Goal: Task Accomplishment & Management: Use online tool/utility

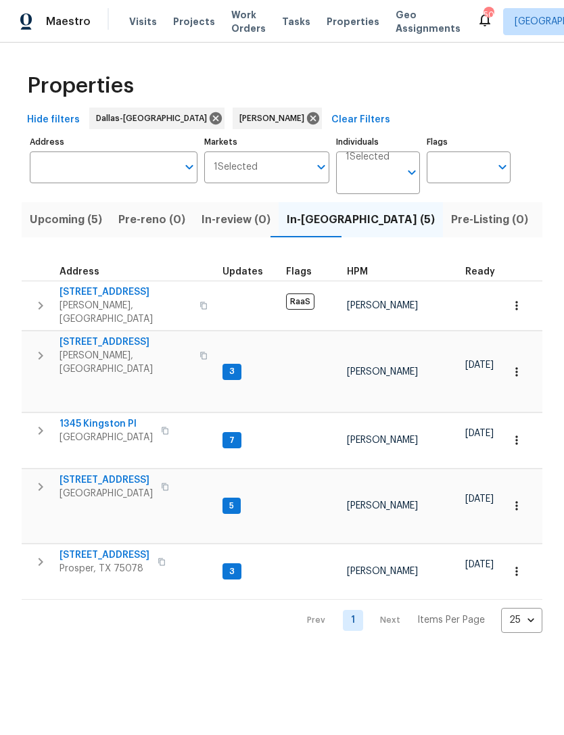
click at [111, 548] on span "[STREET_ADDRESS]" at bounding box center [104, 555] width 90 height 14
click at [544, 226] on span "Listed (31)" at bounding box center [571, 219] width 55 height 19
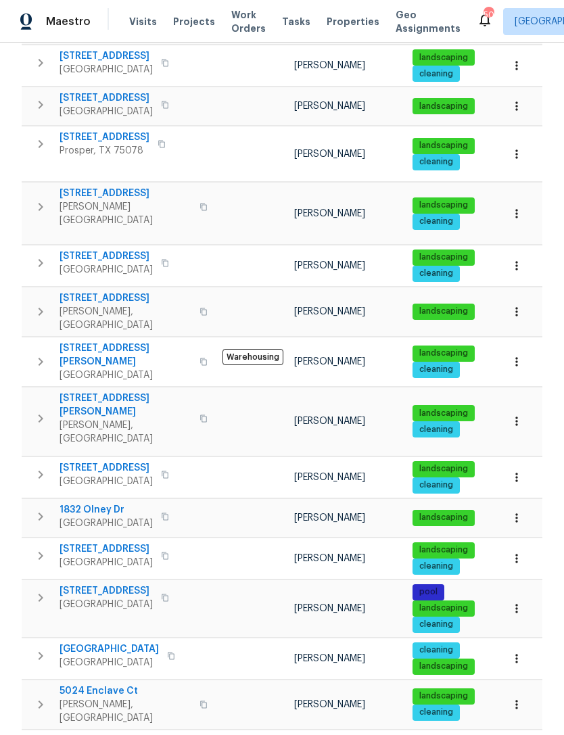
scroll to position [43, 0]
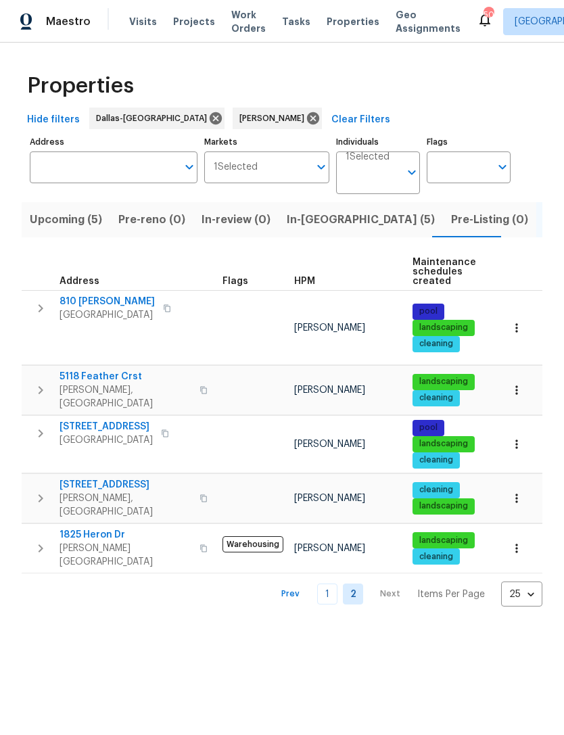
click at [322, 583] on link "1" at bounding box center [327, 593] width 20 height 21
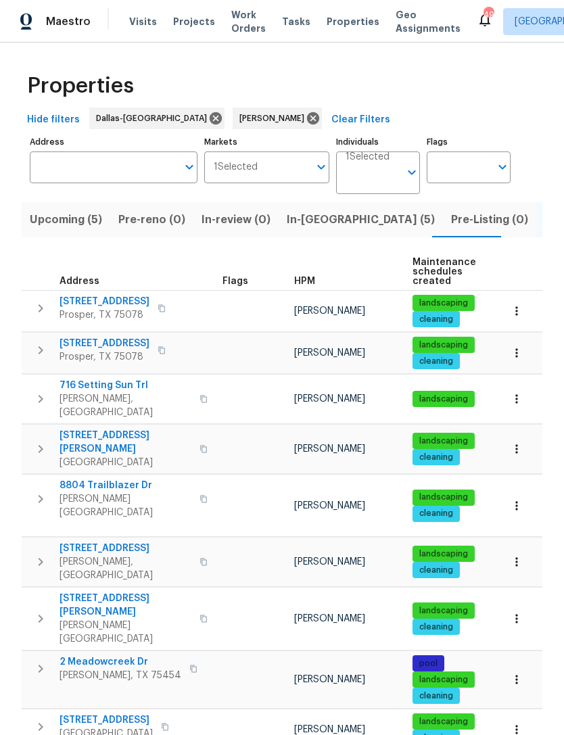
click at [319, 222] on span "In-[GEOGRAPHIC_DATA] (5)" at bounding box center [361, 219] width 148 height 19
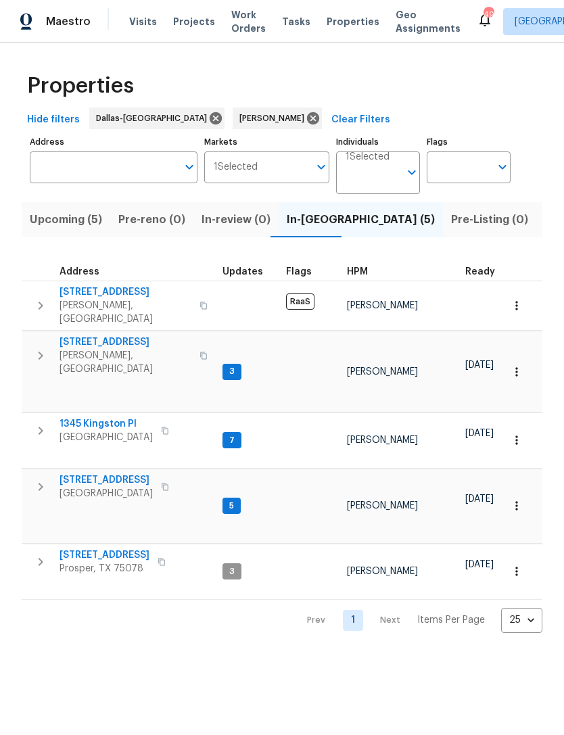
click at [451, 226] on span "Pre-Listing (0)" at bounding box center [489, 219] width 77 height 19
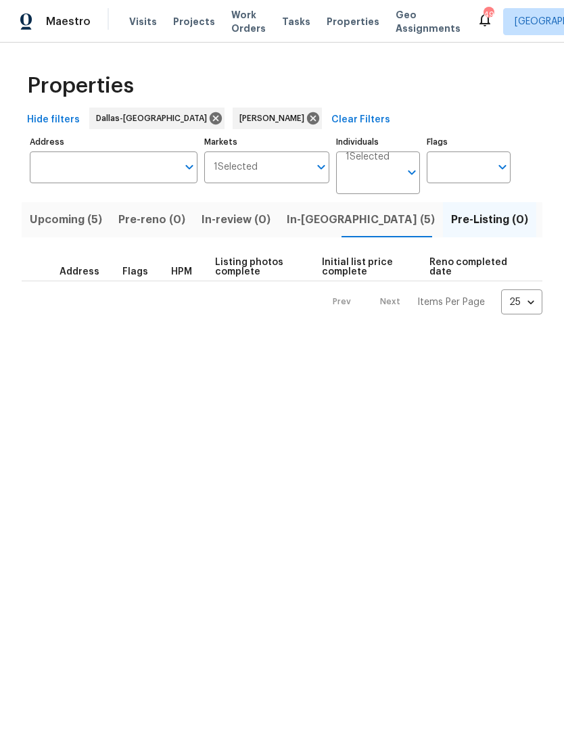
click at [544, 227] on span "Listed (31)" at bounding box center [571, 219] width 55 height 19
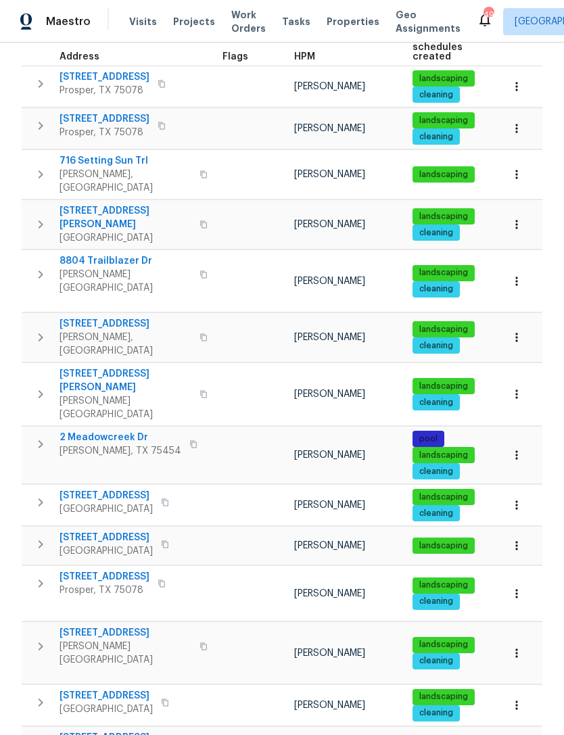
scroll to position [225, 0]
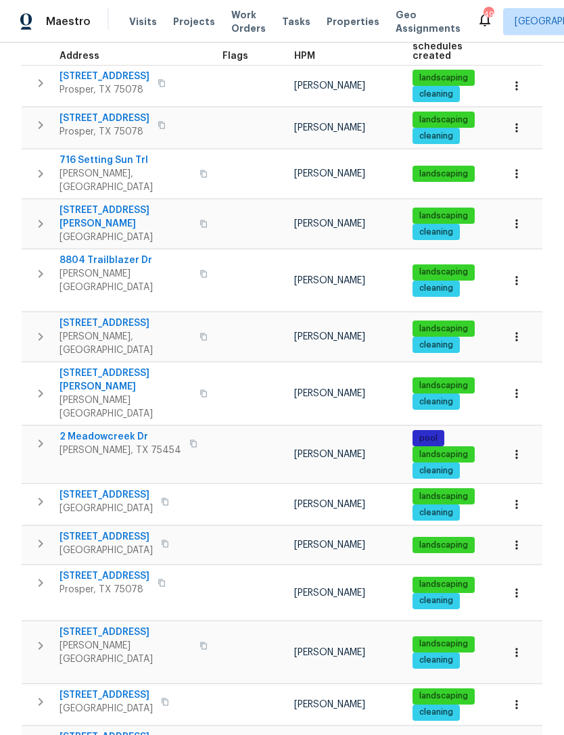
click at [105, 488] on span "[STREET_ADDRESS]" at bounding box center [105, 495] width 93 height 14
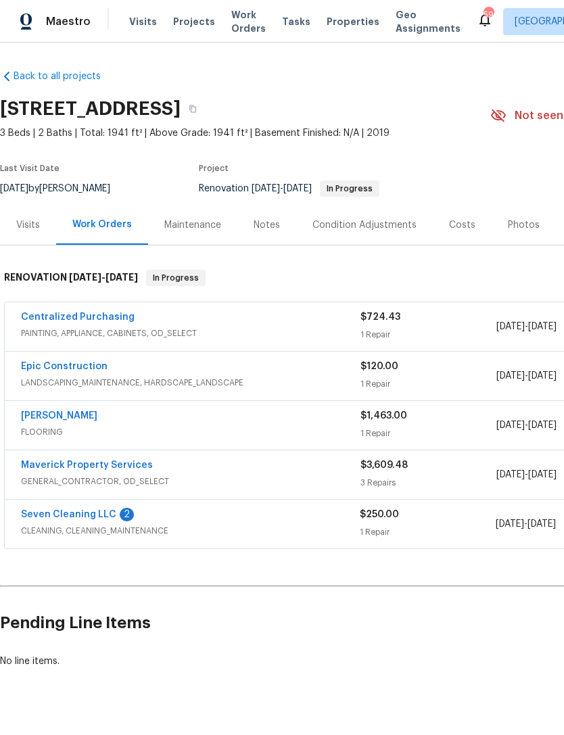
click at [77, 415] on link "[PERSON_NAME]" at bounding box center [59, 415] width 76 height 9
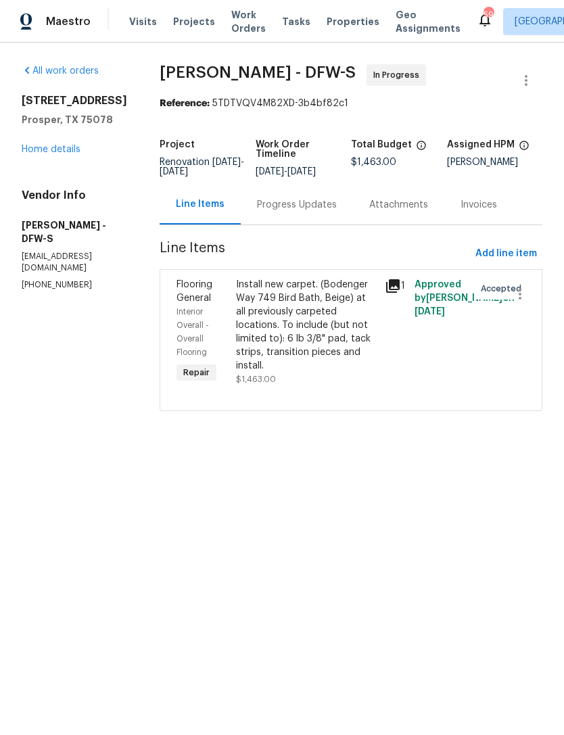
click at [295, 216] on div "Progress Updates" at bounding box center [297, 205] width 112 height 40
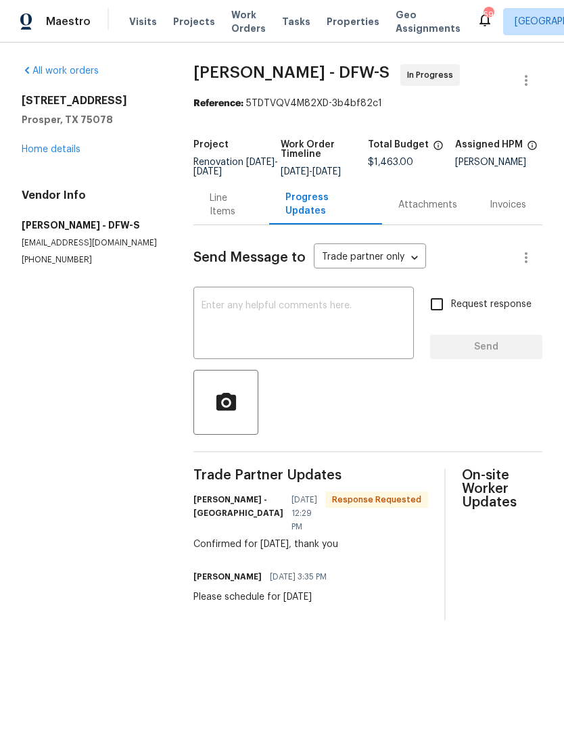
click at [46, 152] on link "Home details" at bounding box center [51, 149] width 59 height 9
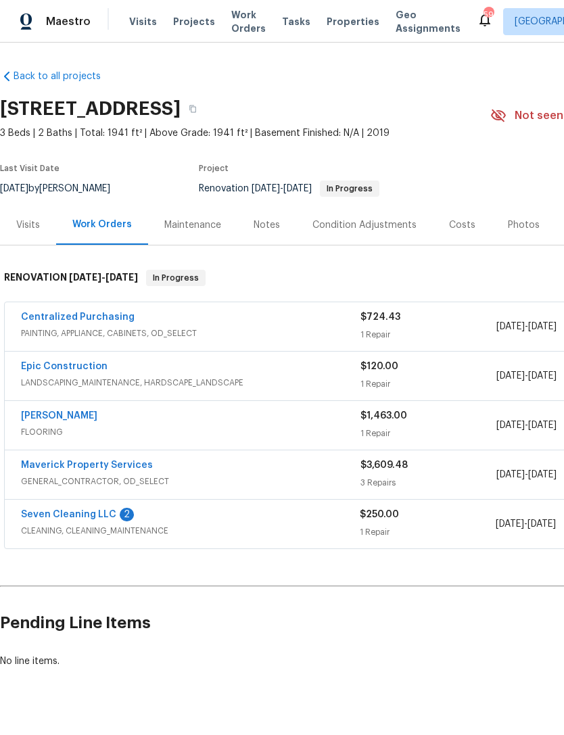
click at [101, 519] on link "Seven Cleaning LLC" at bounding box center [68, 514] width 95 height 9
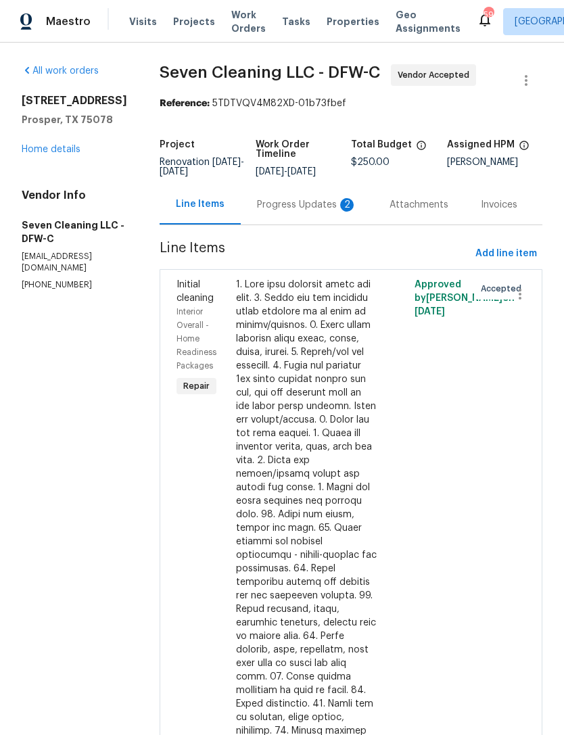
click at [335, 199] on div "Progress Updates 2" at bounding box center [307, 205] width 100 height 14
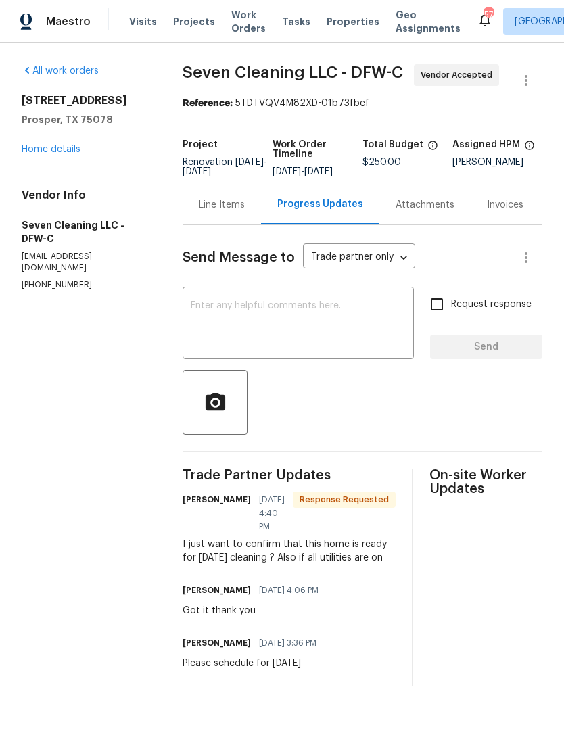
click at [55, 141] on div "5450 Blue Quail Dr Prosper, TX 75078 Home details" at bounding box center [86, 125] width 128 height 62
click at [362, 348] on textarea at bounding box center [298, 324] width 215 height 47
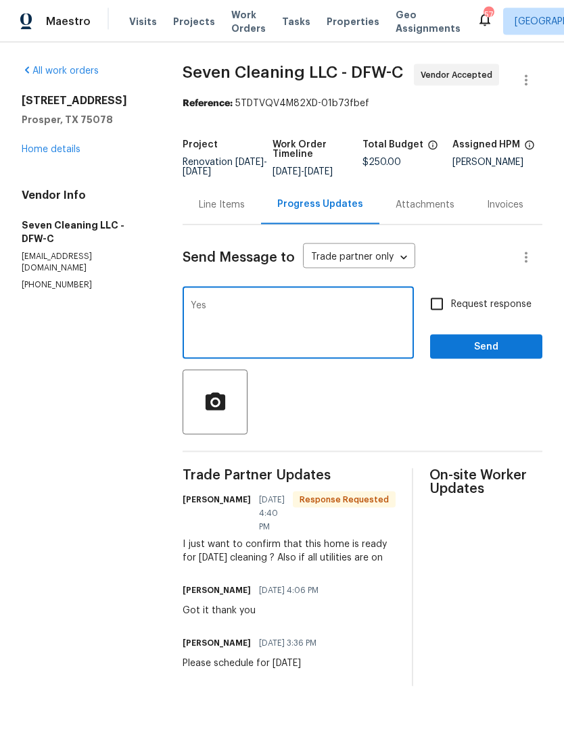
type textarea "Yes"
click at [510, 356] on span "Send" at bounding box center [486, 347] width 91 height 17
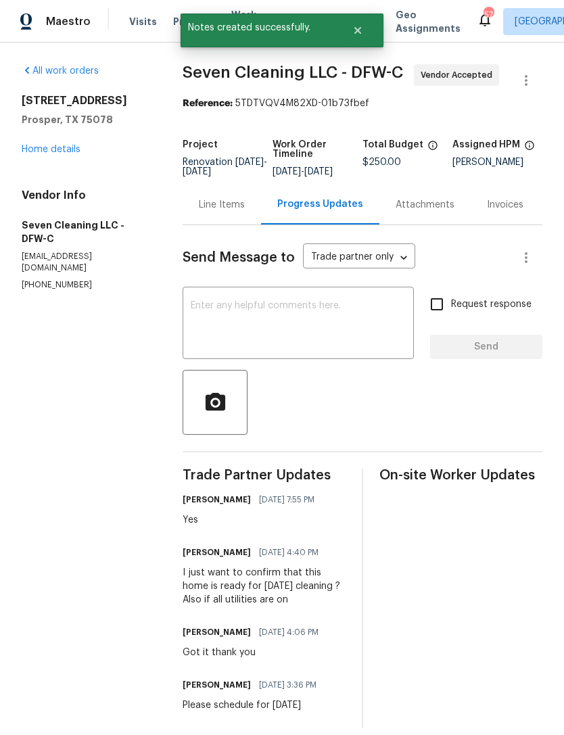
click at [69, 150] on link "Home details" at bounding box center [51, 149] width 59 height 9
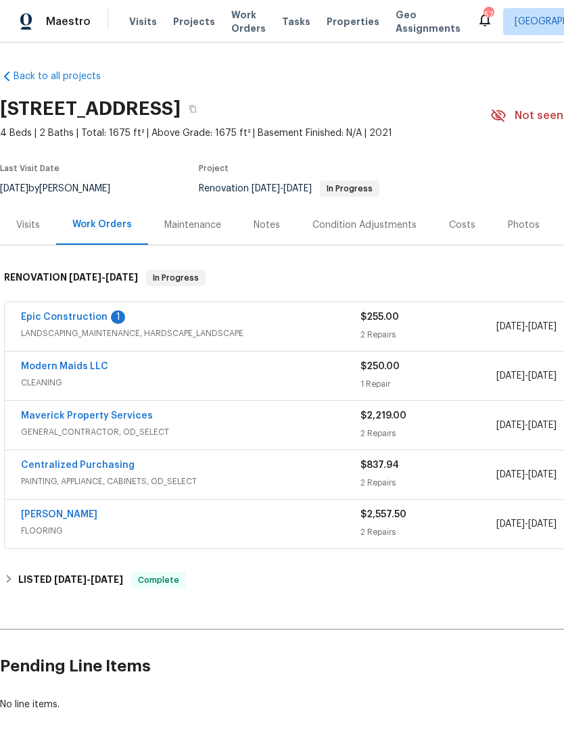
click at [87, 320] on link "Epic Construction" at bounding box center [64, 316] width 87 height 9
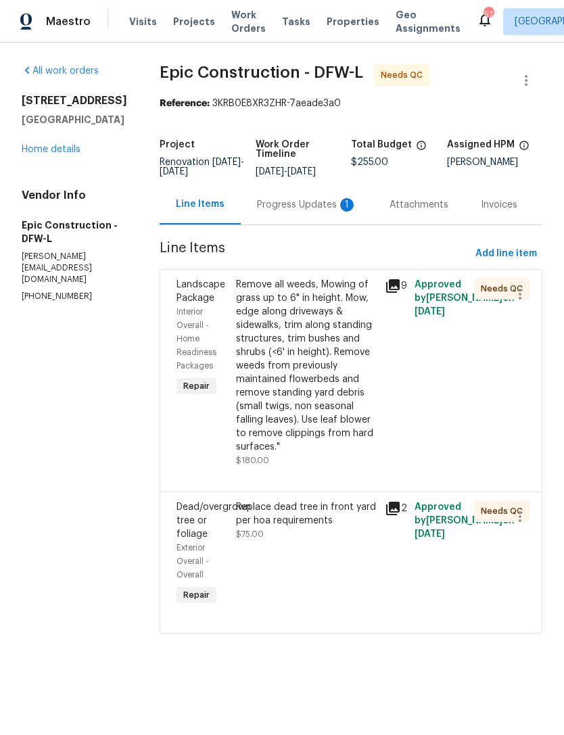
click at [291, 205] on div "Progress Updates 1" at bounding box center [307, 205] width 100 height 14
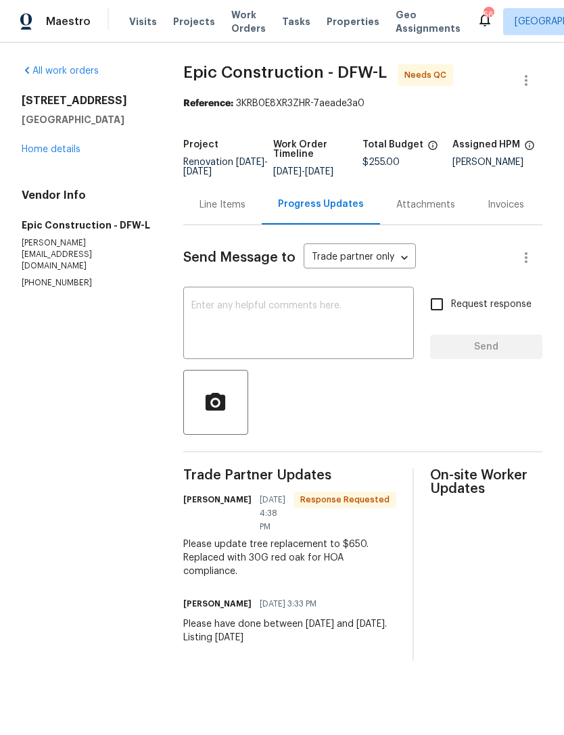
click at [224, 212] on div "Line Items" at bounding box center [222, 205] width 46 height 14
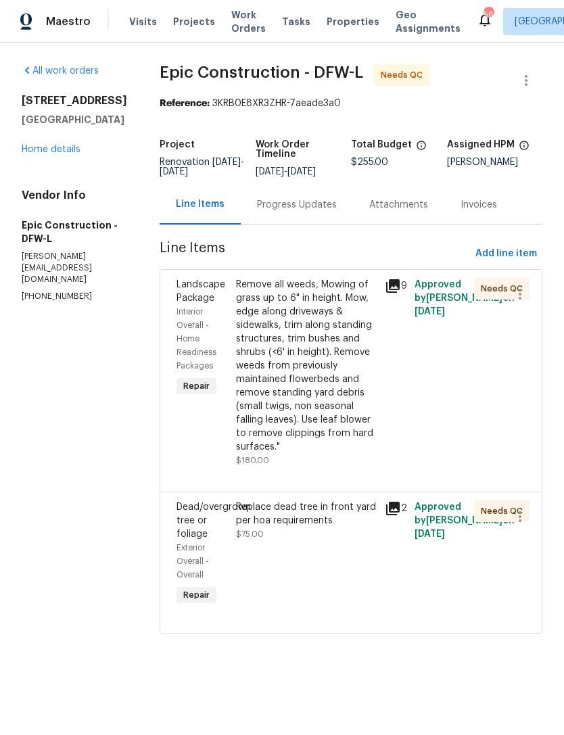
click at [290, 206] on div "Progress Updates" at bounding box center [297, 205] width 80 height 14
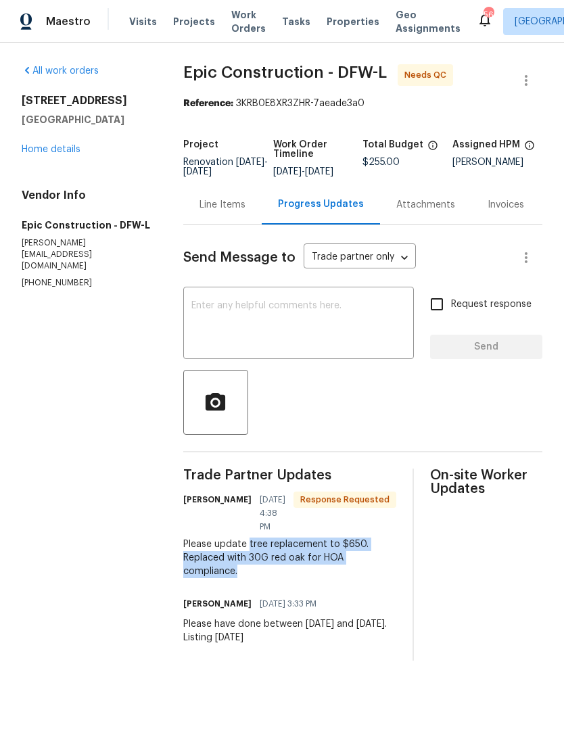
copy div "tree replacement to $650. Replaced with 30G red oak for HOA compliance."
click at [226, 212] on div "Line Items" at bounding box center [222, 205] width 46 height 14
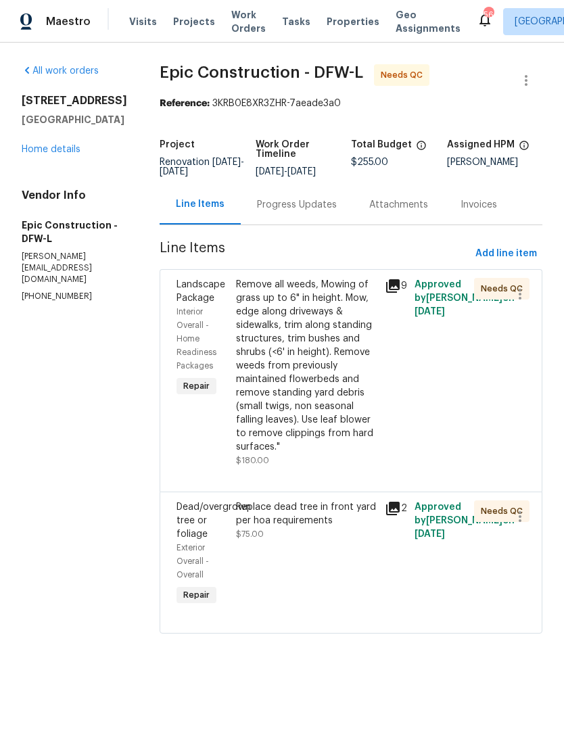
click at [264, 506] on div "Replace dead tree in front yard per hoa requirements" at bounding box center [306, 513] width 141 height 27
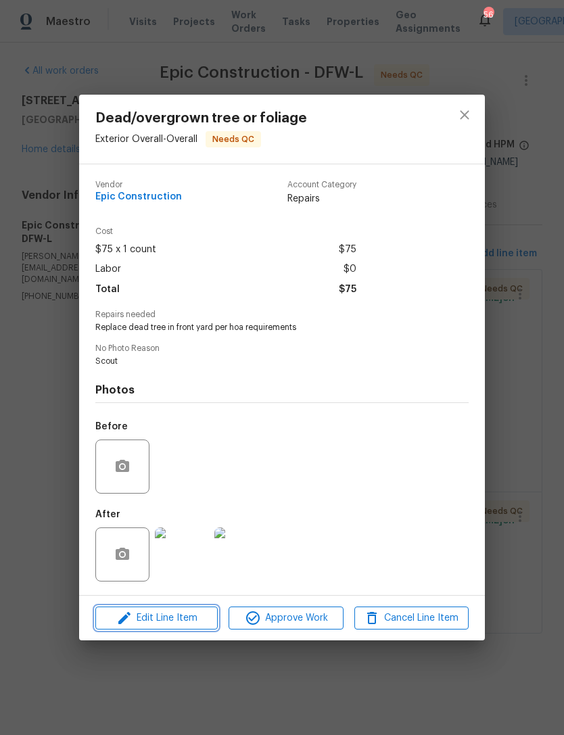
click at [185, 629] on button "Edit Line Item" at bounding box center [156, 618] width 122 height 24
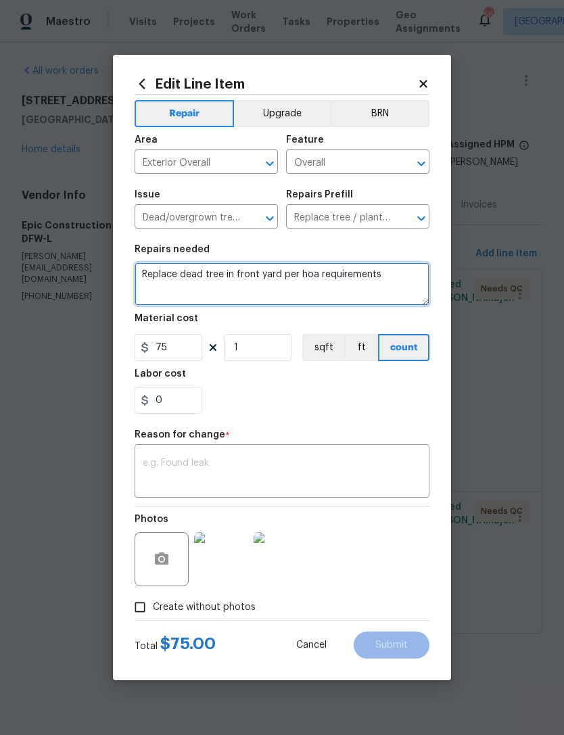
click at [153, 277] on textarea "Replace dead tree in front yard per hoa requirements" at bounding box center [282, 283] width 295 height 43
paste textarea "tree replacement to $650. Replaced with 30G red oak for HOA compliance."
type textarea "tree replacement to $650. Replaced with 30G red oak for HOA compliance."
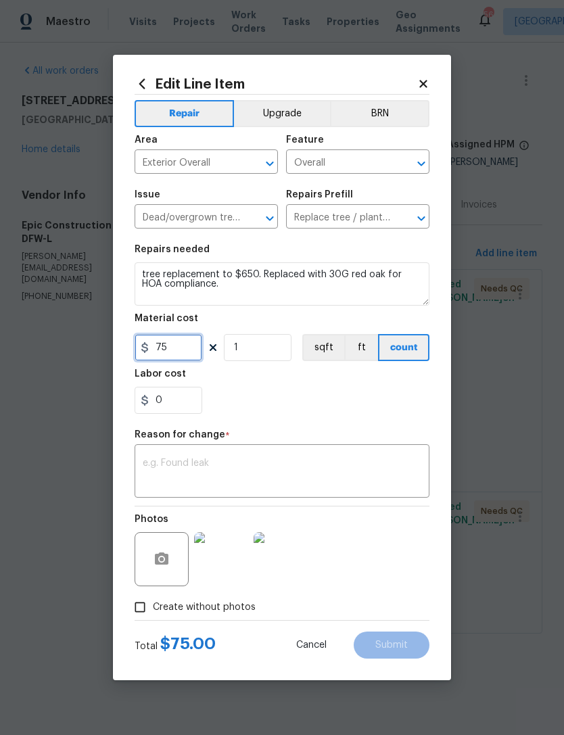
click at [178, 343] on input "75" at bounding box center [169, 347] width 68 height 27
type input "650"
click at [342, 460] on textarea at bounding box center [282, 472] width 279 height 28
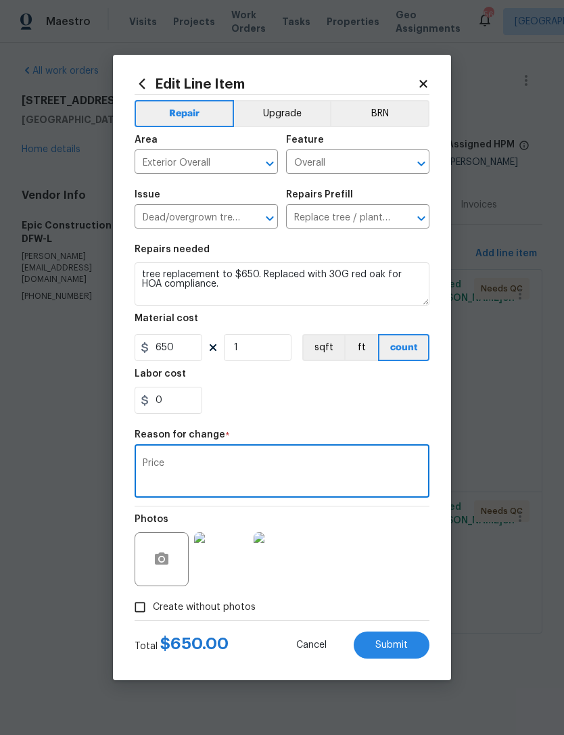
type textarea "Price"
click at [359, 415] on section "Repairs needed tree replacement to $650. Replaced with 30G red oak for HOA comp…" at bounding box center [282, 329] width 295 height 185
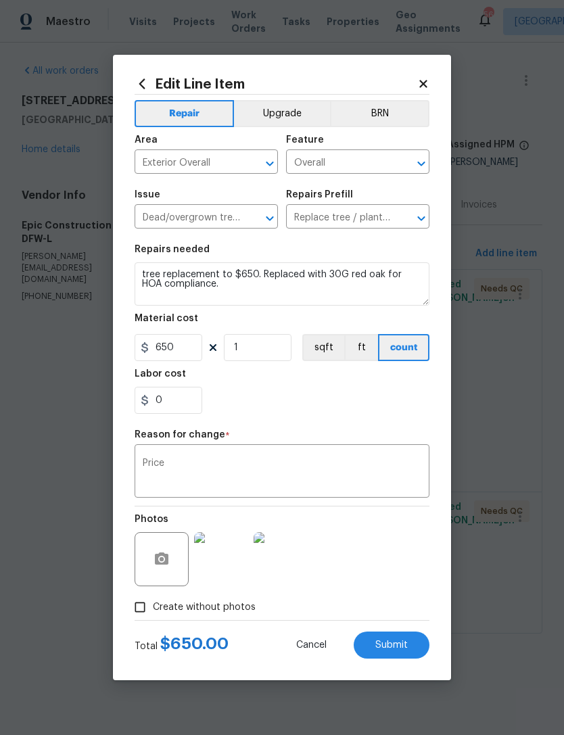
click at [413, 644] on button "Submit" at bounding box center [392, 644] width 76 height 27
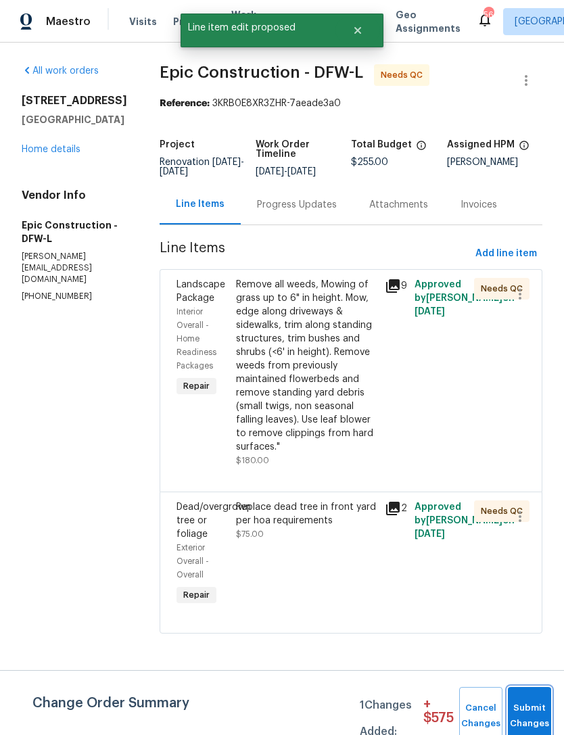
click at [540, 700] on button "Submit Changes" at bounding box center [529, 716] width 43 height 58
